Goal: Transaction & Acquisition: Purchase product/service

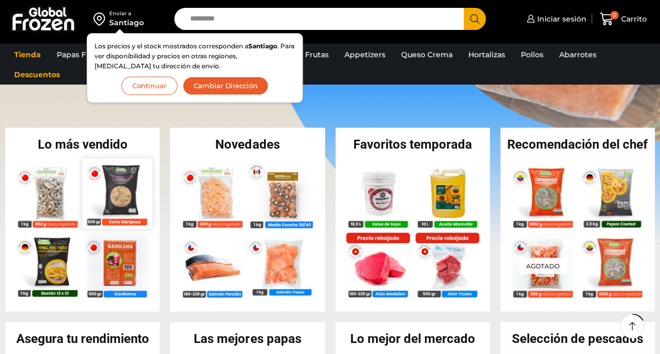
scroll to position [210, 0]
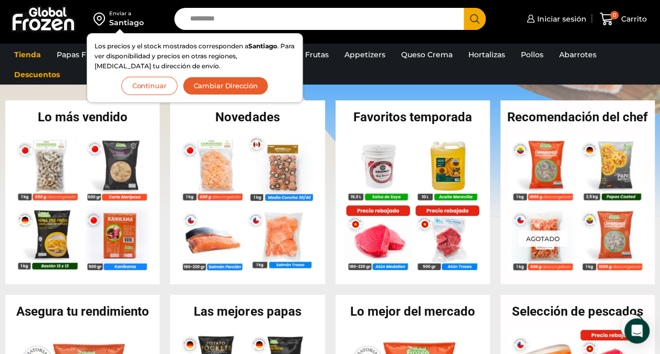
click at [162, 284] on div "Lo más vendido En stock Camarón 36/40 Crudo Pelado sin Vena – Bronze – Caja 10 …" at bounding box center [82, 192] width 165 height 184
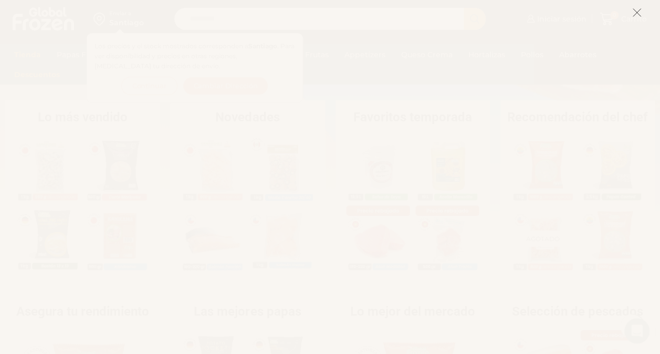
click at [634, 13] on icon at bounding box center [637, 12] width 9 height 9
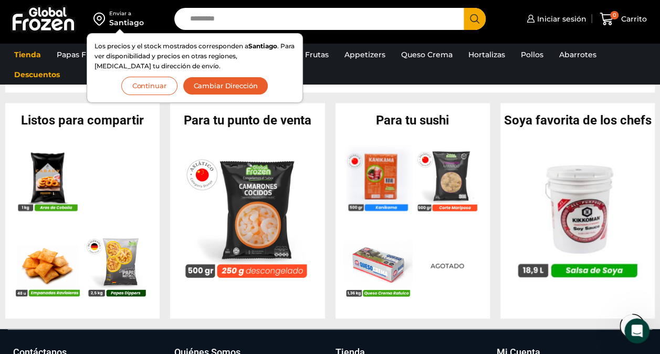
scroll to position [946, 0]
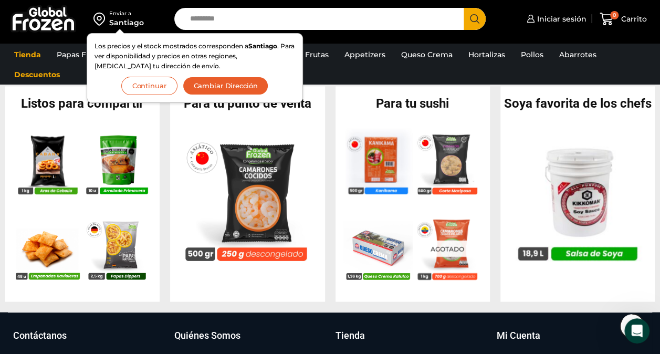
click at [161, 97] on div "Los precios y el stock mostrados corresponden a Santiago . Para ver disponibili…" at bounding box center [195, 68] width 216 height 70
click at [156, 84] on button "Continuar" at bounding box center [149, 86] width 56 height 18
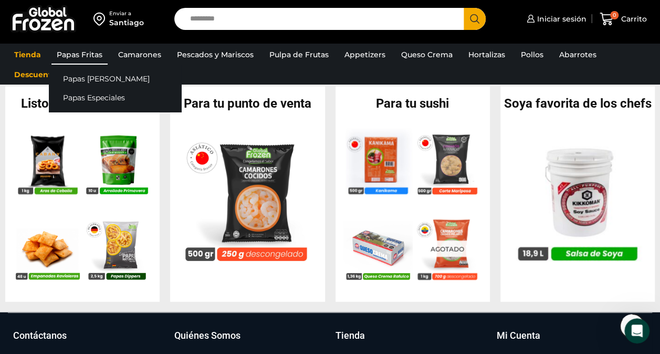
click at [85, 57] on link "Papas Fritas" at bounding box center [79, 55] width 56 height 20
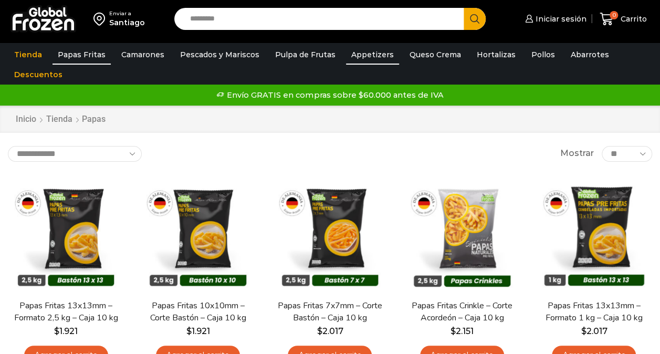
click at [360, 55] on link "Appetizers" at bounding box center [372, 55] width 53 height 20
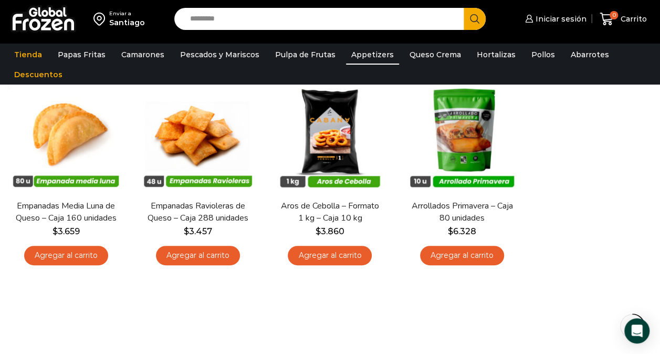
scroll to position [53, 0]
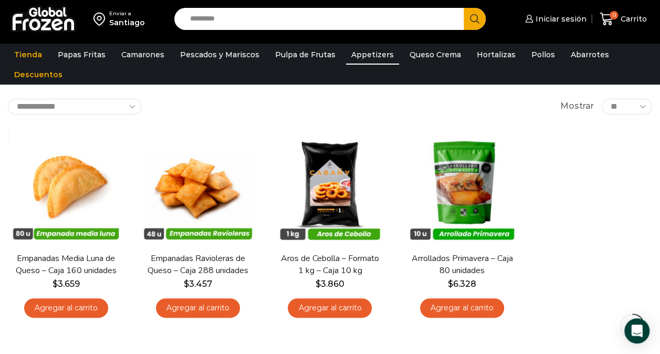
click at [52, 21] on img at bounding box center [44, 18] width 66 height 27
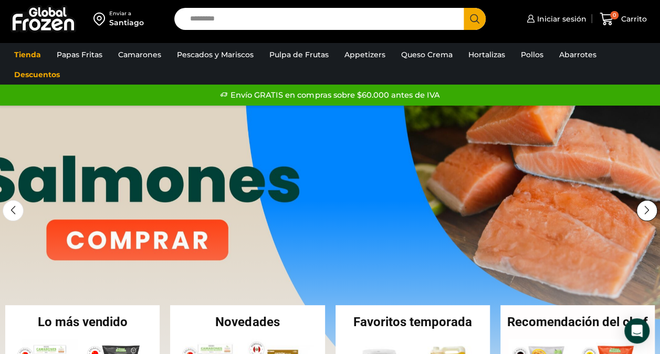
click at [649, 214] on div "Next slide" at bounding box center [647, 210] width 21 height 21
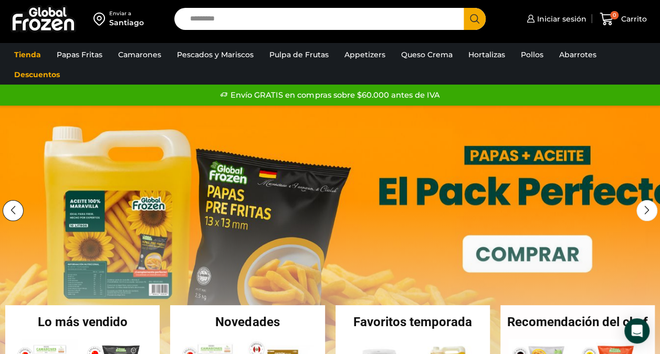
click at [19, 206] on div "Previous slide" at bounding box center [13, 210] width 21 height 21
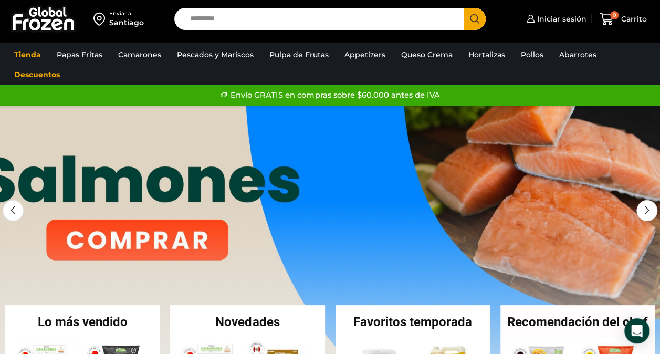
click at [107, 218] on link "1 / 3" at bounding box center [330, 263] width 660 height 315
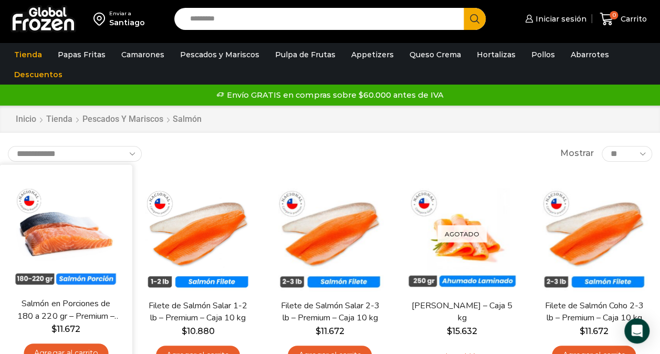
scroll to position [53, 0]
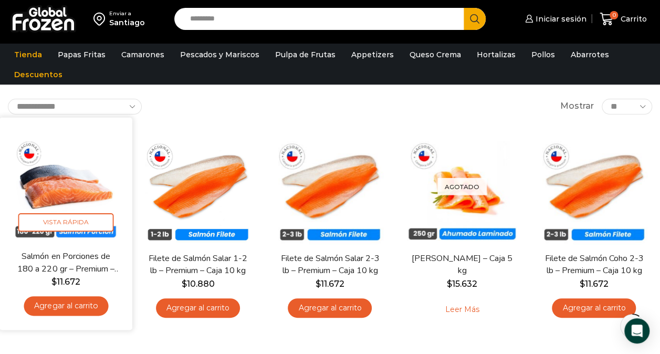
click at [64, 171] on img at bounding box center [65, 183] width 117 height 117
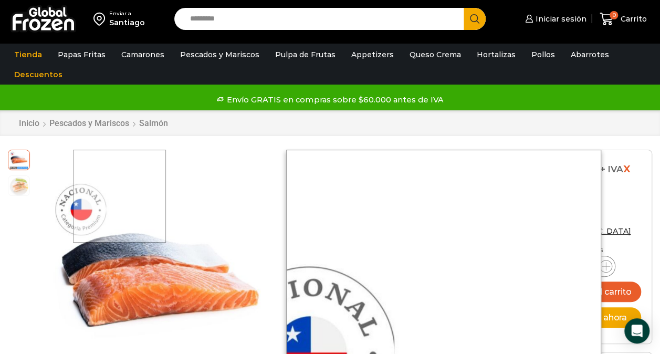
scroll to position [53, 0]
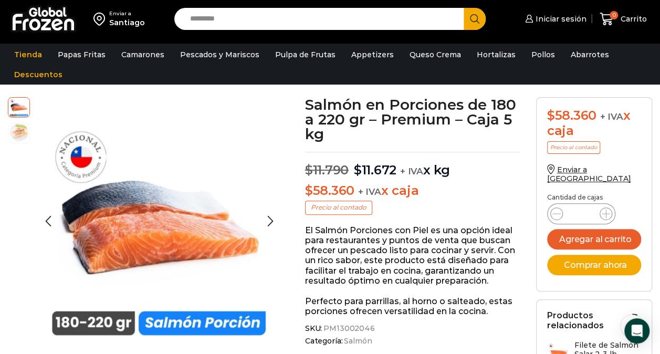
click at [13, 129] on img at bounding box center [18, 132] width 21 height 21
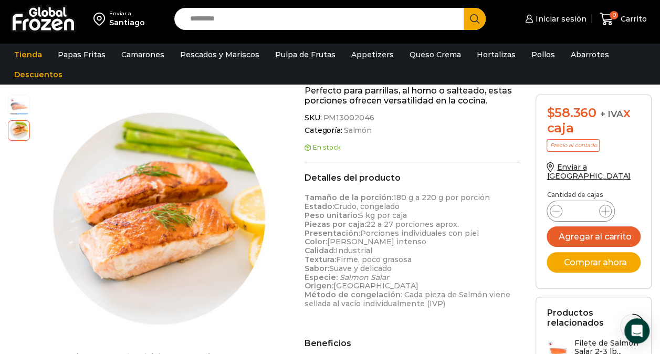
scroll to position [263, 0]
drag, startPoint x: 346, startPoint y: 277, endPoint x: 326, endPoint y: 277, distance: 20.5
click at [326, 277] on p "Tamaño de la porción: 180 g a 220 g por porción Estado: Crudo, congelado Peso u…" at bounding box center [412, 251] width 215 height 115
drag, startPoint x: 326, startPoint y: 277, endPoint x: 400, endPoint y: 279, distance: 74.1
click at [400, 279] on p "Tamaño de la porción: 180 g a 220 g por porción Estado: Crudo, congelado Peso u…" at bounding box center [412, 251] width 215 height 115
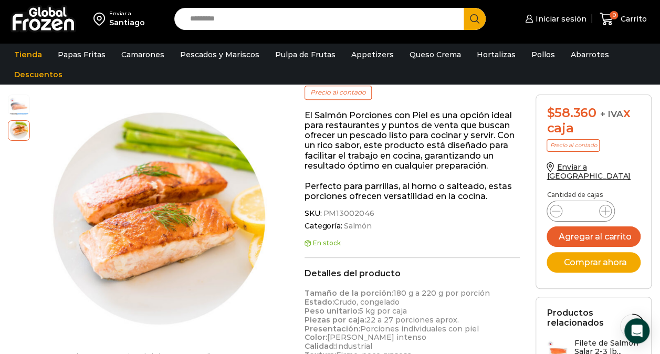
scroll to position [158, 0]
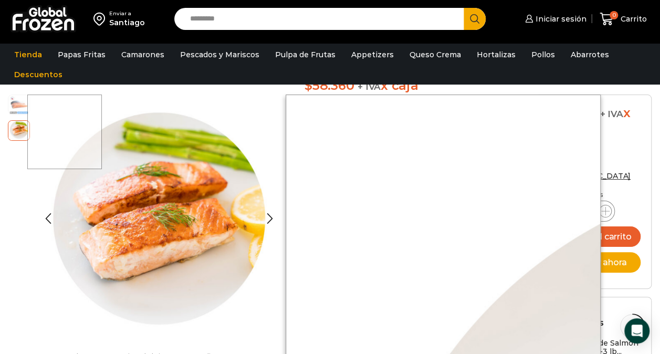
click at [15, 104] on img at bounding box center [18, 104] width 21 height 21
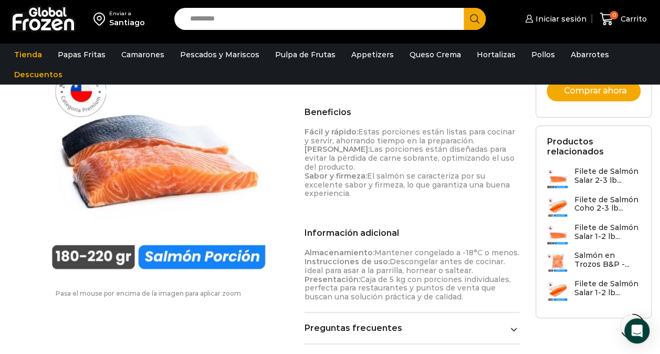
scroll to position [473, 0]
